Goal: Find specific page/section: Find specific page/section

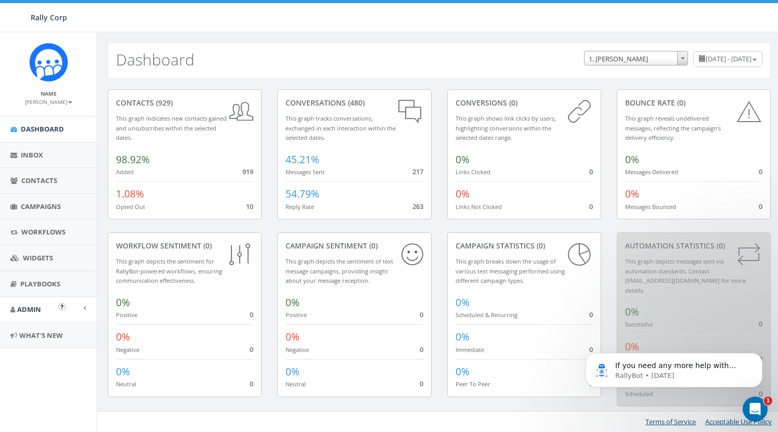
click at [35, 305] on span "Admin" at bounding box center [29, 309] width 24 height 9
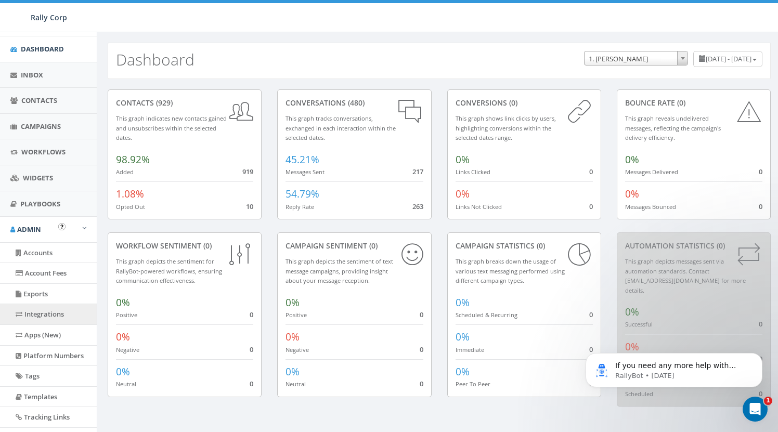
scroll to position [81, 0]
click at [44, 250] on link "Accounts" at bounding box center [48, 252] width 97 height 20
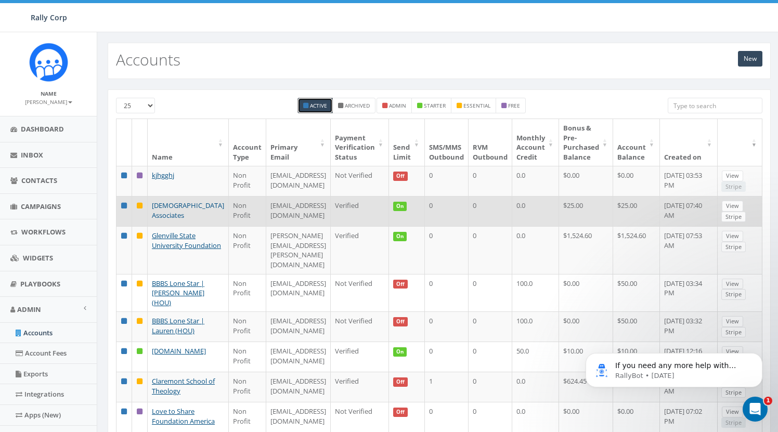
click at [173, 215] on link "[DEMOGRAPHIC_DATA] Associates" at bounding box center [188, 210] width 72 height 19
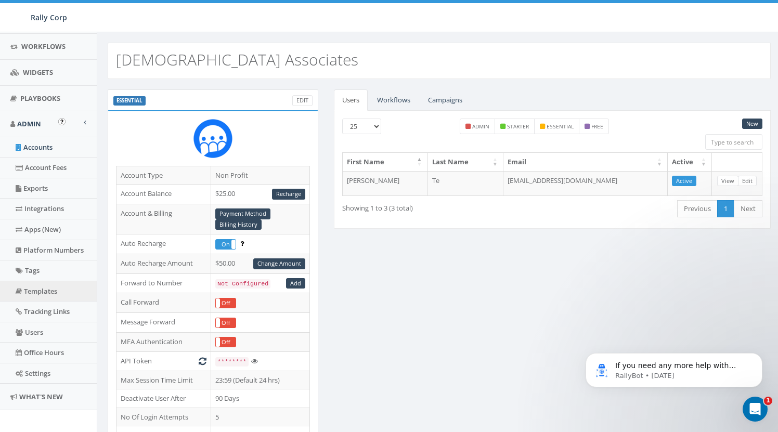
scroll to position [185, 0]
click at [51, 285] on link "Templates" at bounding box center [48, 292] width 97 height 20
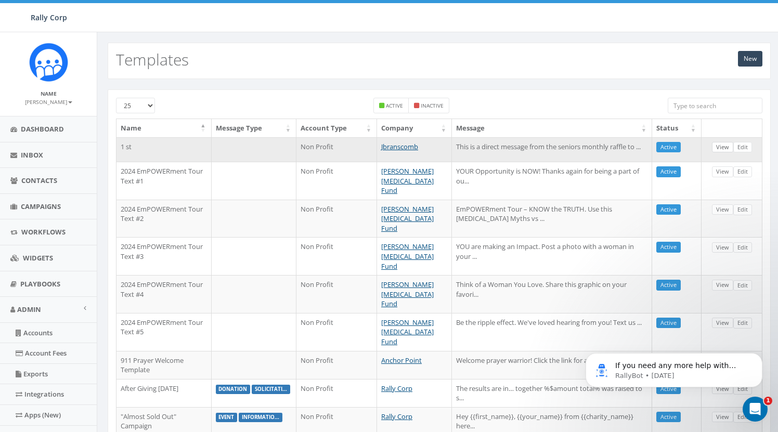
click at [722, 147] on link "View" at bounding box center [722, 147] width 21 height 11
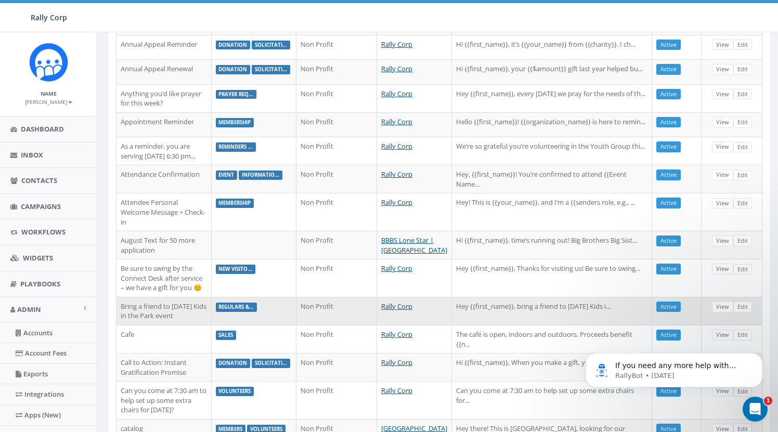
scroll to position [453, 0]
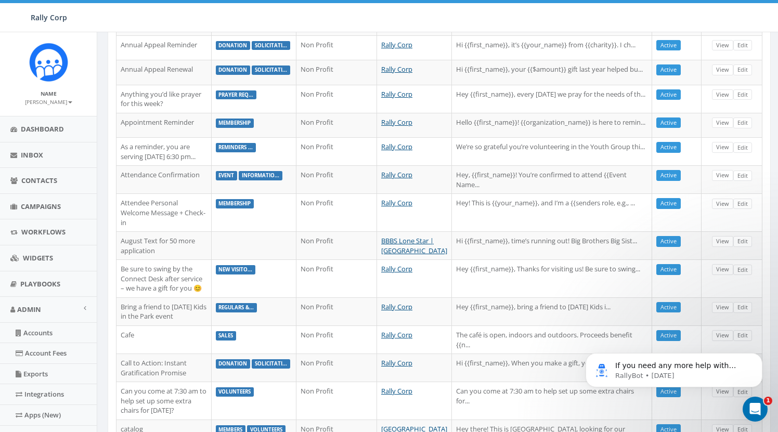
click at [717, 392] on body "If you need any more help with creating short links or have other questions, I'…" at bounding box center [674, 367] width 200 height 64
click at [718, 389] on body "If you need any more help with creating short links or have other questions, I'…" at bounding box center [674, 367] width 200 height 64
click at [683, 389] on body "If you need any more help with creating short links or have other questions, I'…" at bounding box center [674, 367] width 200 height 64
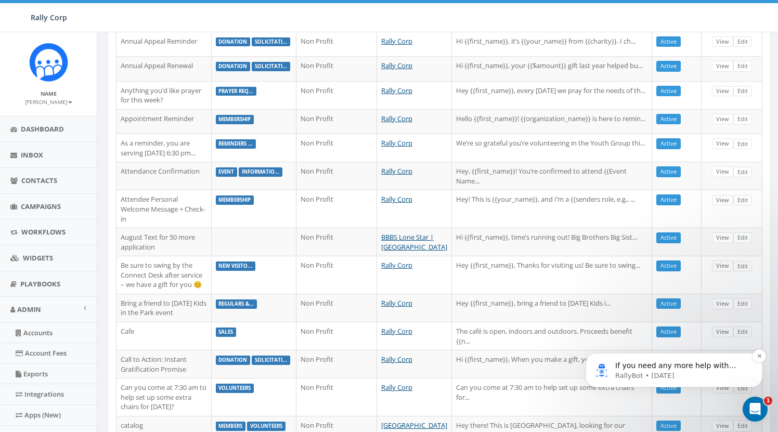
click at [681, 386] on div "If you need any more help with creating short links or have other questions, I'…" at bounding box center [673, 370] width 177 height 34
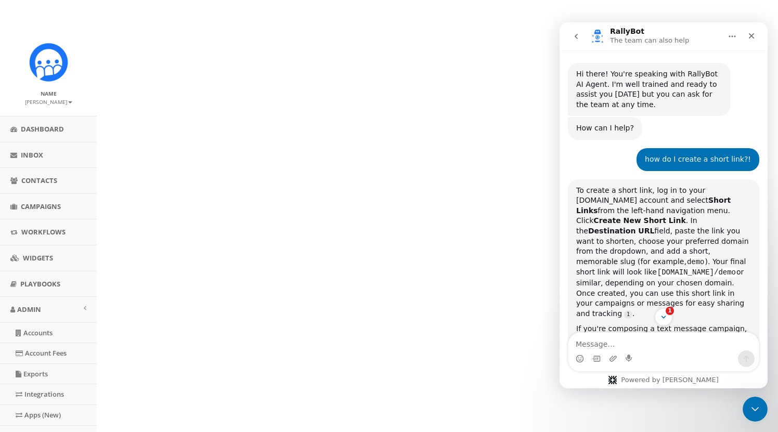
scroll to position [2, 0]
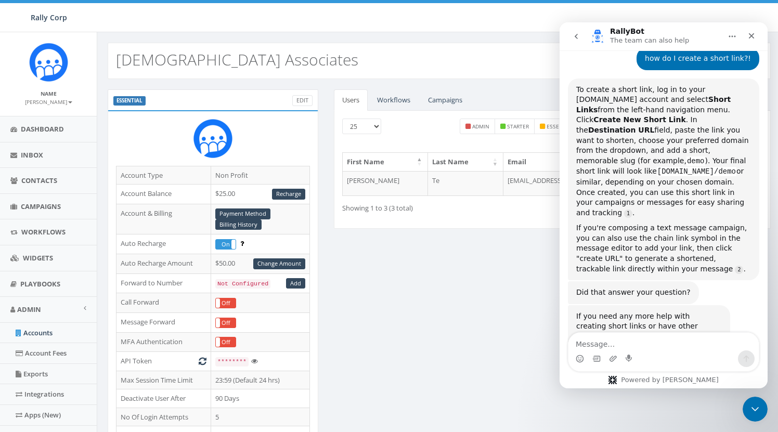
scroll to position [129, 0]
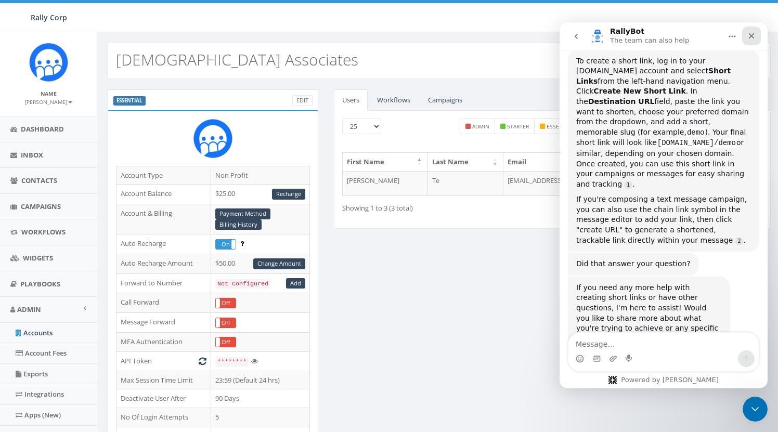
click at [753, 38] on icon "Close" at bounding box center [752, 36] width 6 height 6
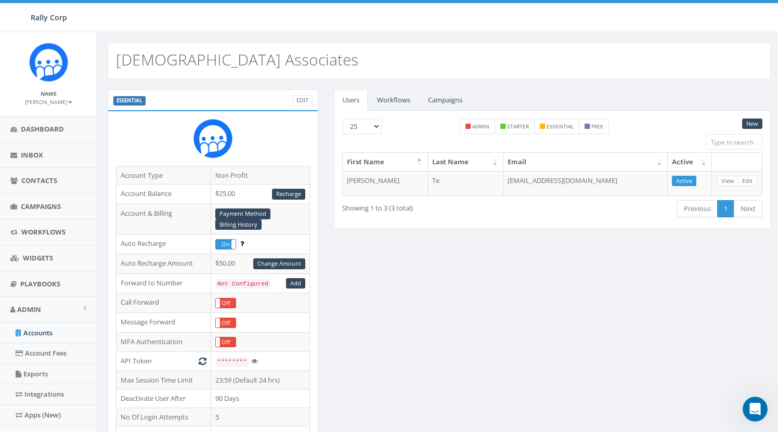
scroll to position [0, 0]
